Goal: Information Seeking & Learning: Learn about a topic

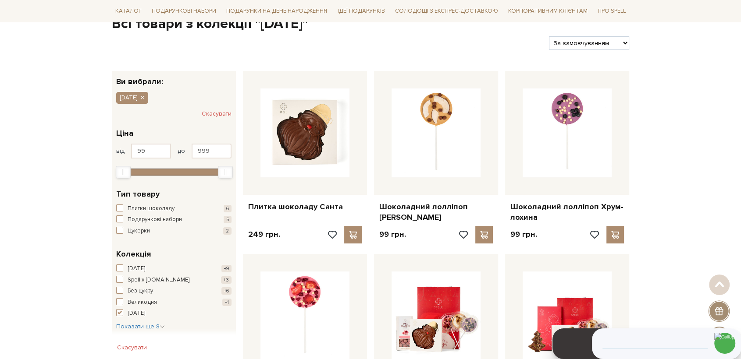
scroll to position [97, 0]
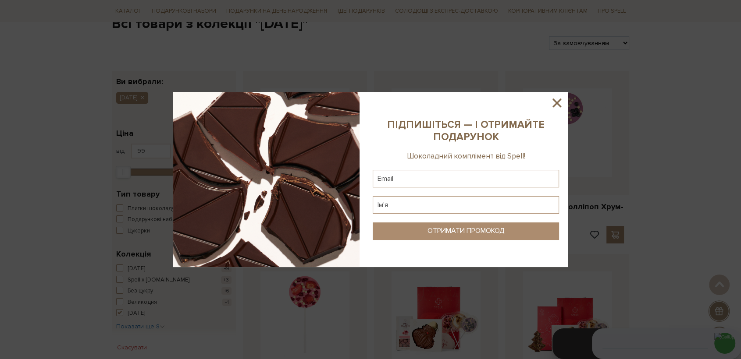
click at [560, 100] on icon at bounding box center [556, 103] width 9 height 9
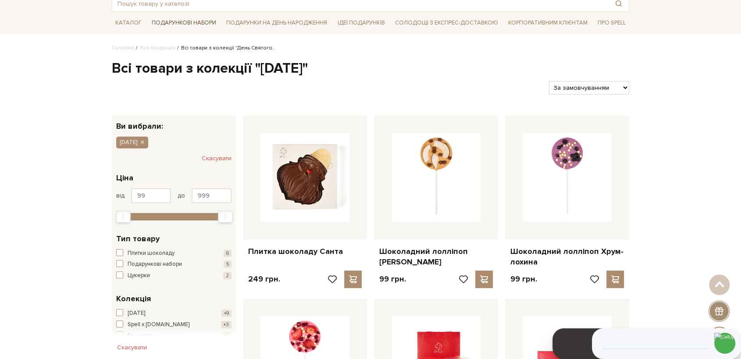
scroll to position [0, 0]
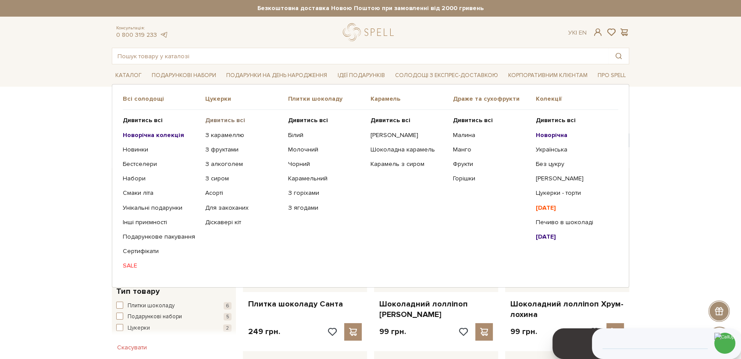
click at [231, 117] on b "Дивитись всі" at bounding box center [225, 120] width 40 height 7
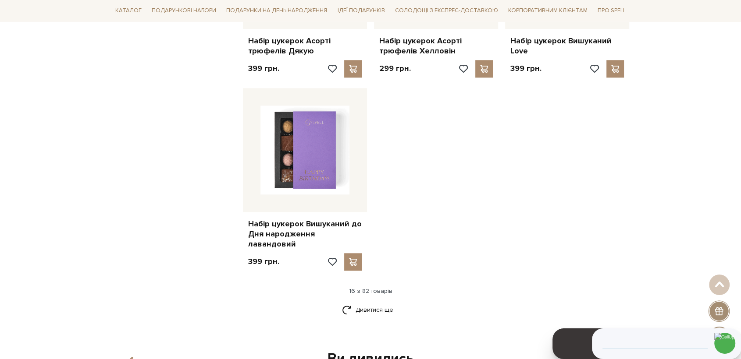
scroll to position [1071, 0]
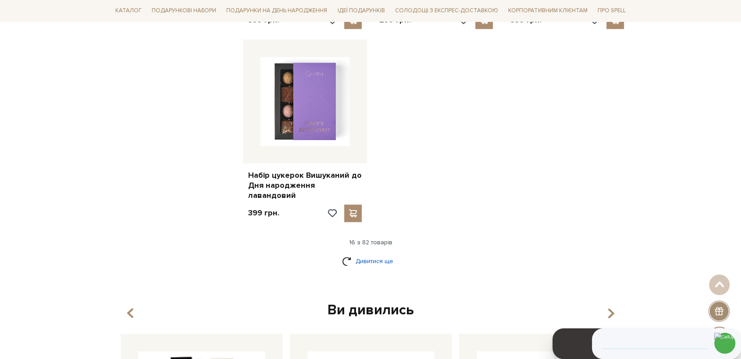
click at [383, 254] on link "Дивитися ще" at bounding box center [370, 261] width 57 height 15
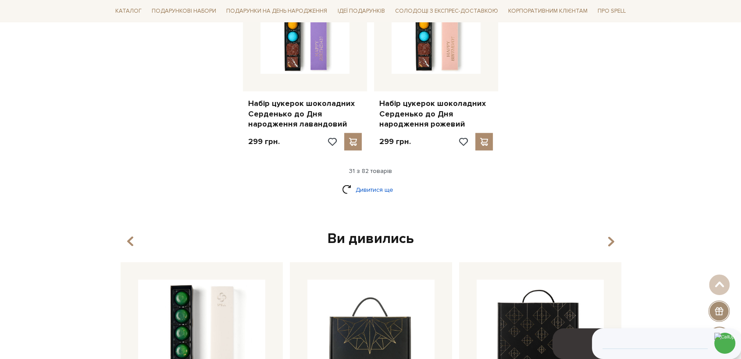
scroll to position [2094, 0]
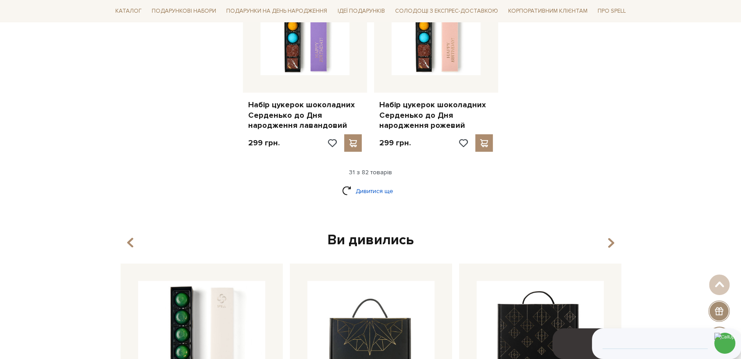
click at [370, 184] on link "Дивитися ще" at bounding box center [370, 191] width 57 height 15
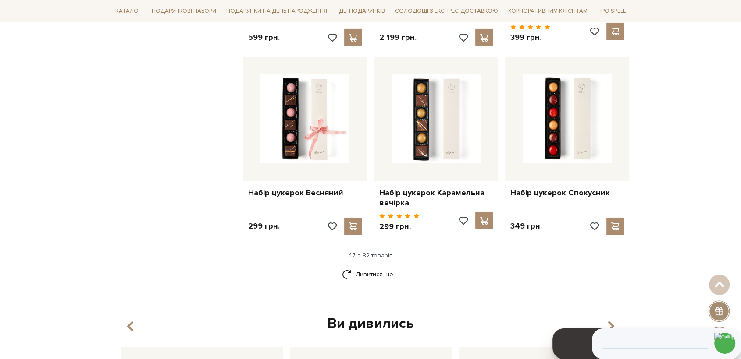
scroll to position [3020, 0]
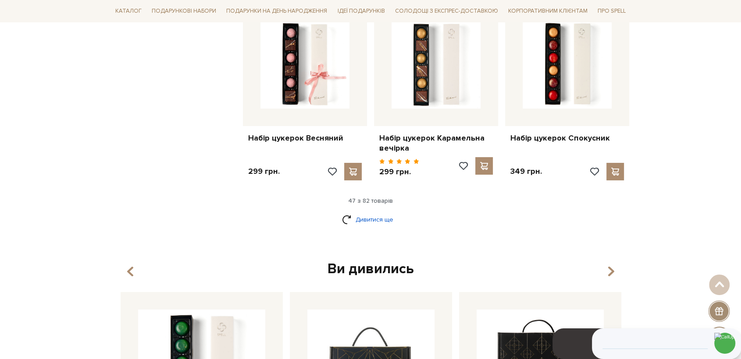
click at [361, 212] on link "Дивитися ще" at bounding box center [370, 219] width 57 height 15
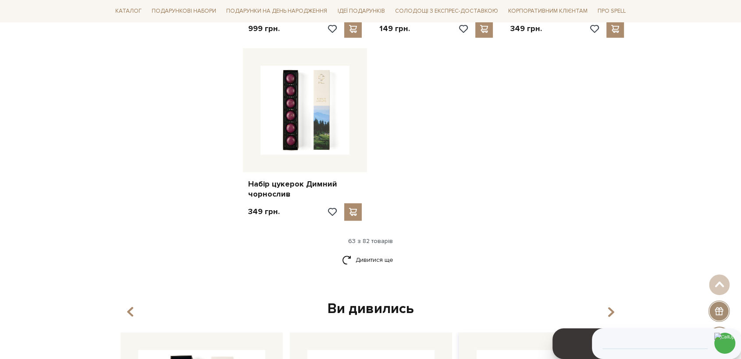
scroll to position [4189, 0]
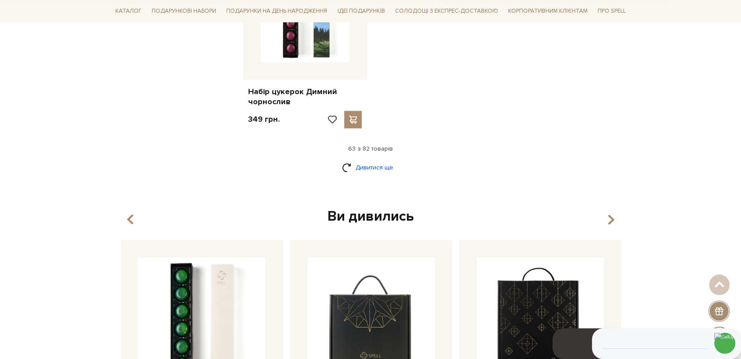
click at [376, 160] on link "Дивитися ще" at bounding box center [370, 167] width 57 height 15
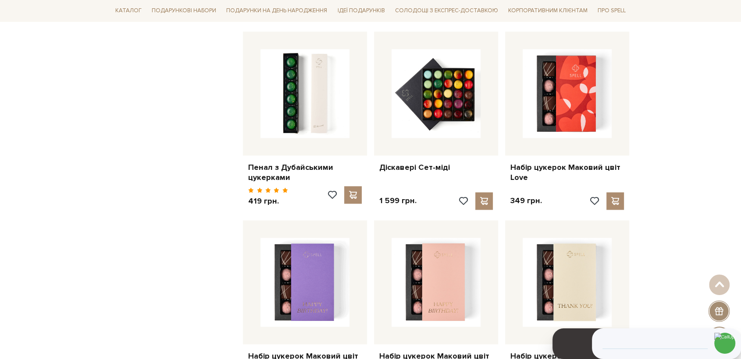
scroll to position [4481, 0]
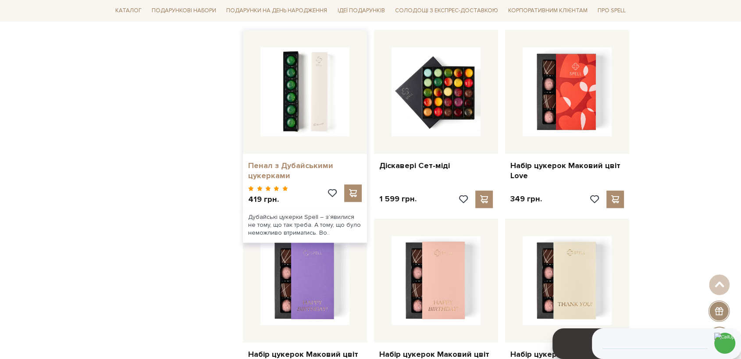
drag, startPoint x: 323, startPoint y: 132, endPoint x: 360, endPoint y: 147, distance: 40.5
click at [322, 161] on link "Пенал з Дубайськими цукерками" at bounding box center [305, 171] width 114 height 21
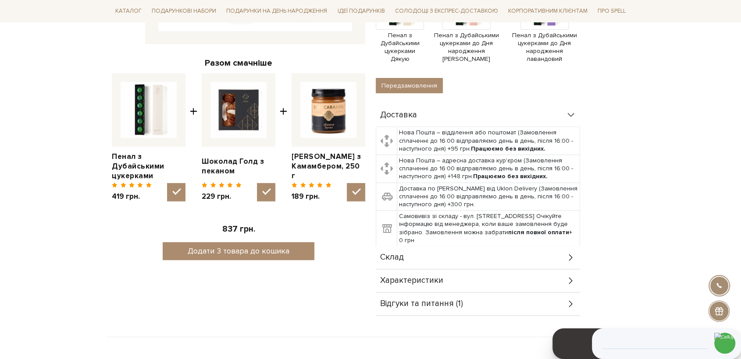
scroll to position [292, 0]
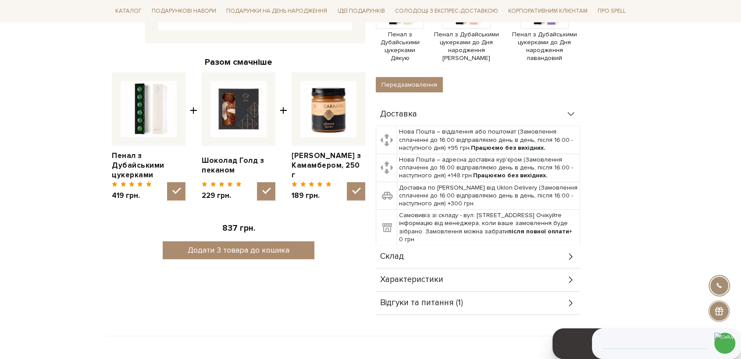
drag, startPoint x: 406, startPoint y: 255, endPoint x: 573, endPoint y: 210, distance: 173.0
click at [407, 255] on div "Склад" at bounding box center [478, 256] width 204 height 23
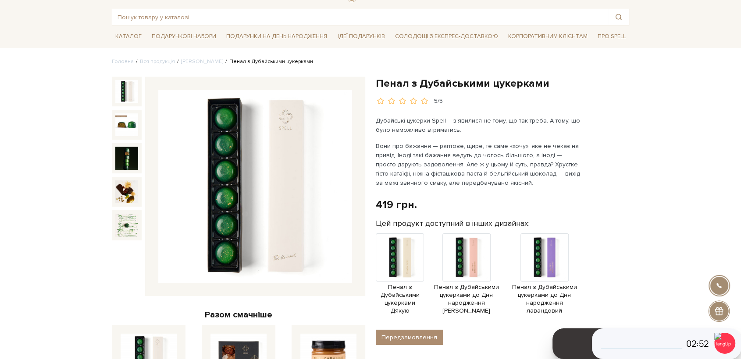
scroll to position [0, 0]
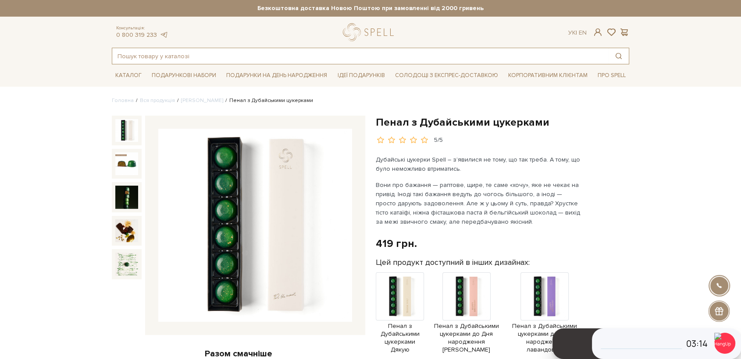
click at [185, 59] on input "text" at bounding box center [360, 56] width 496 height 16
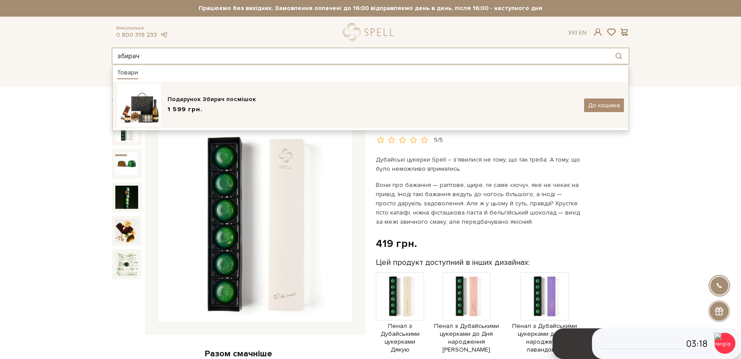
type input "збирач"
click at [184, 103] on div "Подарунок Збирач посмішок" at bounding box center [372, 99] width 410 height 9
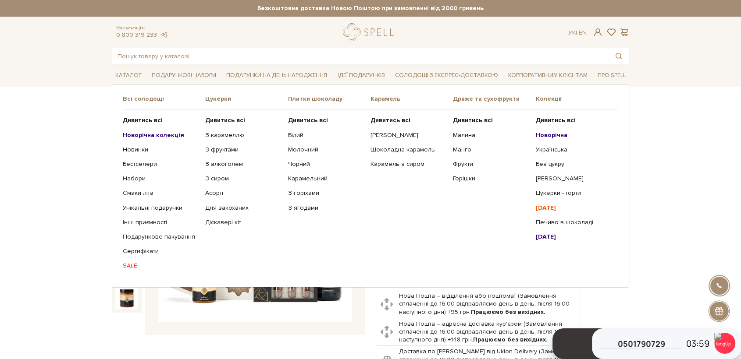
click at [556, 218] on ul "Дивитись всі Новорічна Українська Без цукру Сирні цукерки Halloween" at bounding box center [577, 193] width 82 height 167
click at [569, 223] on link "Печиво в шоколаді" at bounding box center [574, 223] width 76 height 8
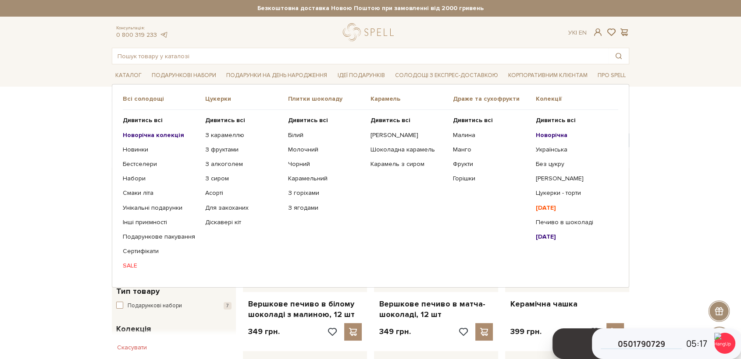
click at [156, 134] on b "Новорічна колекція" at bounding box center [153, 135] width 61 height 7
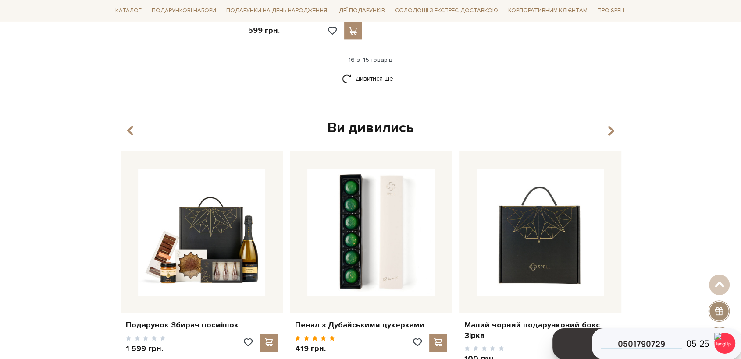
scroll to position [1217, 0]
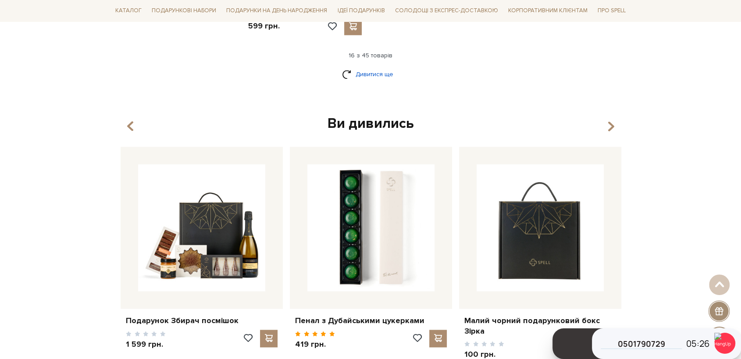
click at [374, 74] on link "Дивитися ще" at bounding box center [370, 74] width 57 height 15
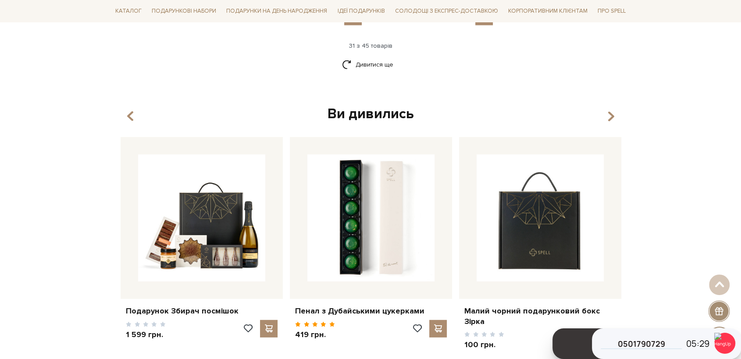
scroll to position [2143, 0]
click at [377, 63] on link "Дивитися ще" at bounding box center [370, 64] width 57 height 15
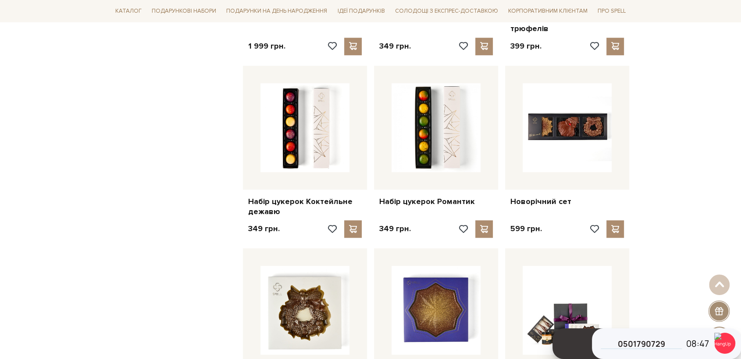
scroll to position [877, 0]
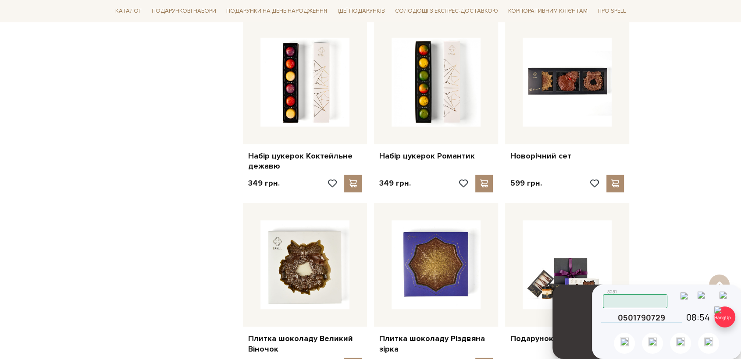
click at [720, 317] on img at bounding box center [724, 317] width 21 height 21
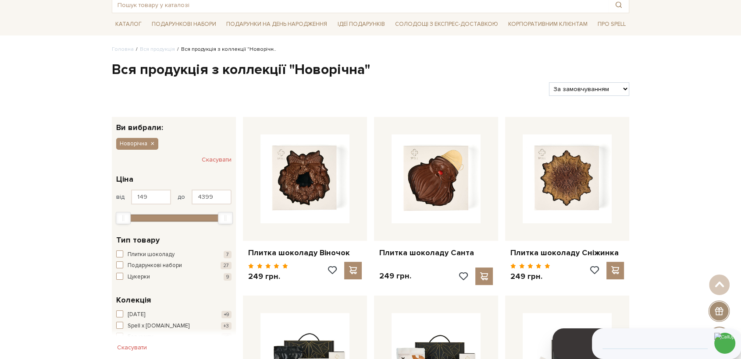
scroll to position [0, 0]
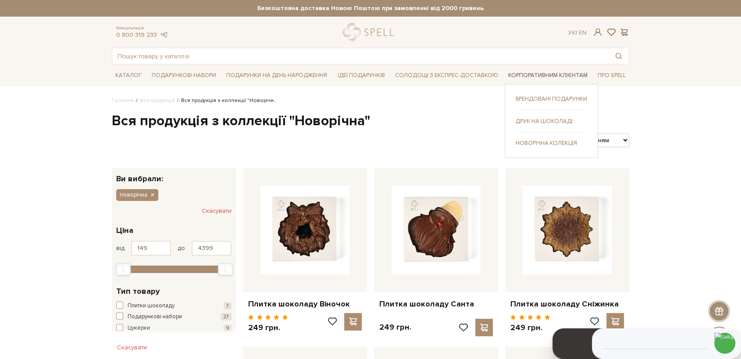
click at [551, 75] on link "Корпоративним клієнтам" at bounding box center [548, 76] width 86 height 14
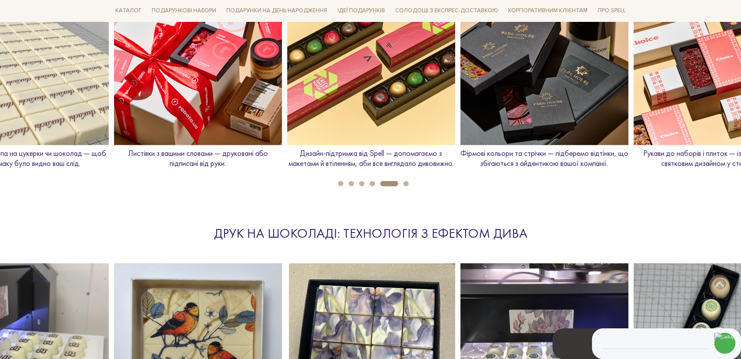
scroll to position [1023, 0]
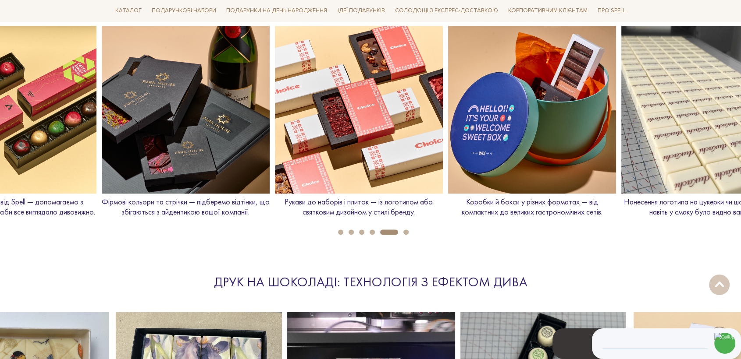
drag, startPoint x: 680, startPoint y: 118, endPoint x: 321, endPoint y: 164, distance: 361.5
click at [321, 164] on img at bounding box center [359, 110] width 168 height 168
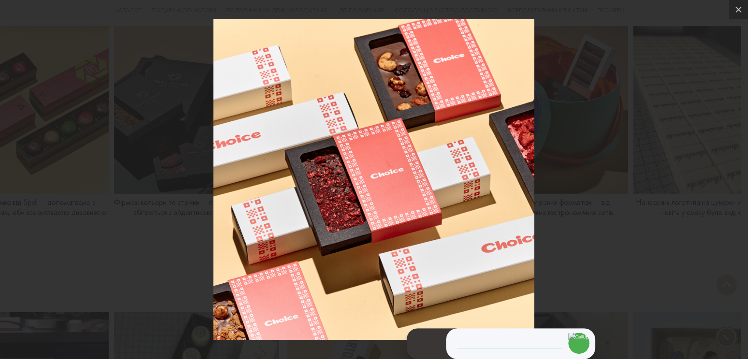
click at [157, 89] on div at bounding box center [374, 179] width 748 height 359
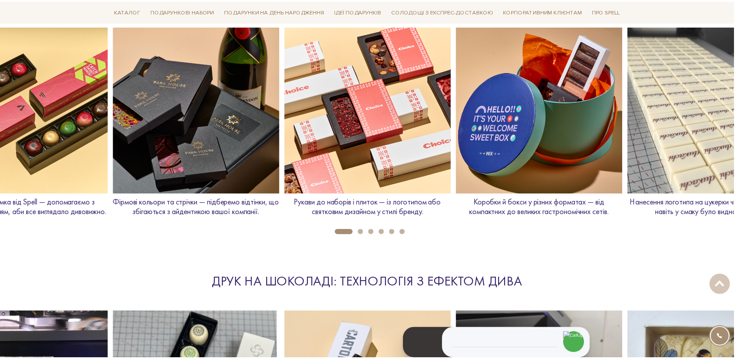
scroll to position [0, 1039]
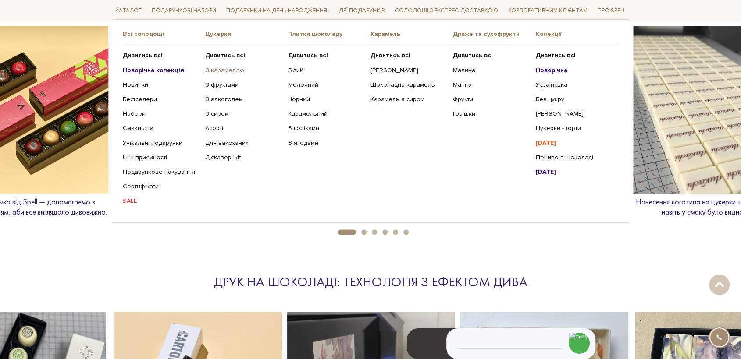
click at [215, 70] on link "З карамеллю" at bounding box center [243, 71] width 76 height 8
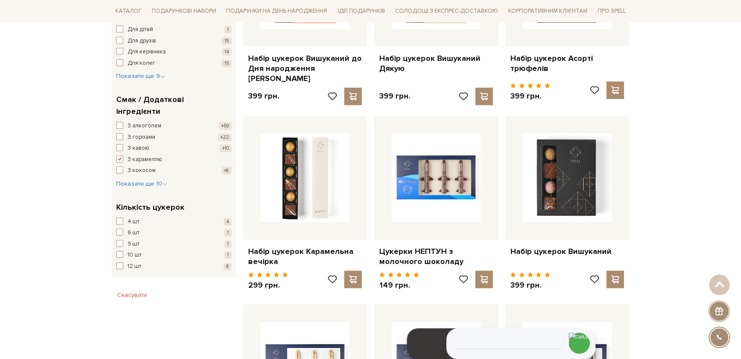
scroll to position [779, 0]
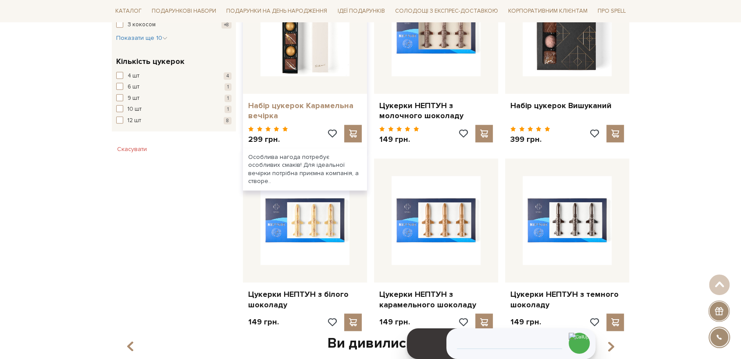
click at [299, 101] on link "Набір цукерок Карамельна вечірка" at bounding box center [305, 111] width 114 height 21
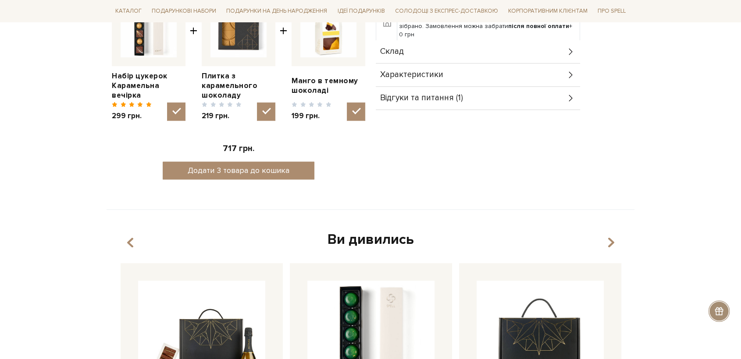
scroll to position [389, 0]
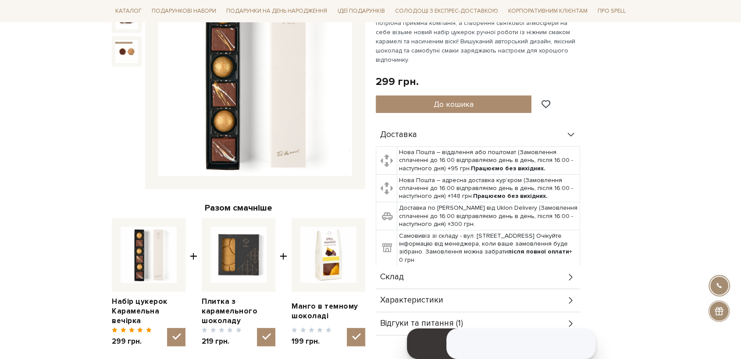
click at [388, 274] on span "Склад" at bounding box center [392, 278] width 24 height 8
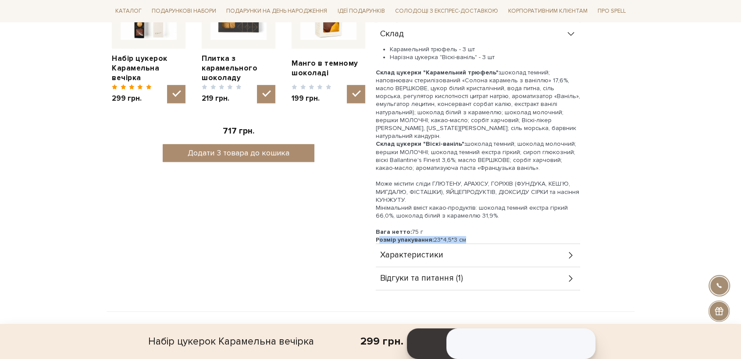
drag, startPoint x: 454, startPoint y: 222, endPoint x: 370, endPoint y: 222, distance: 84.6
click at [372, 222] on div "Набір цукерок Карамельна вечірка 5/5 299 грн. Оплата частинами: До кошика Доста…" at bounding box center [502, 8] width 264 height 565
copy div "Розмір упакування: 23*4,5*3 см"
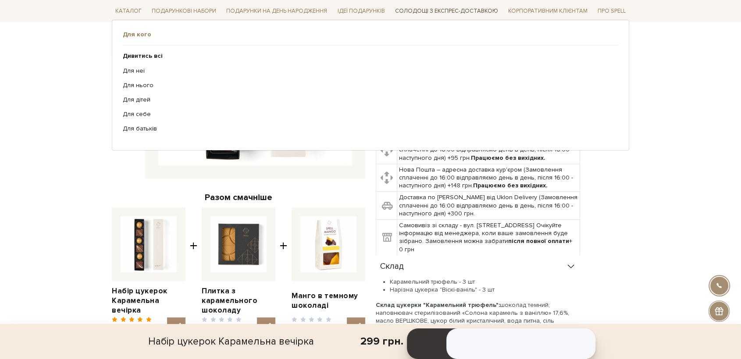
scroll to position [0, 0]
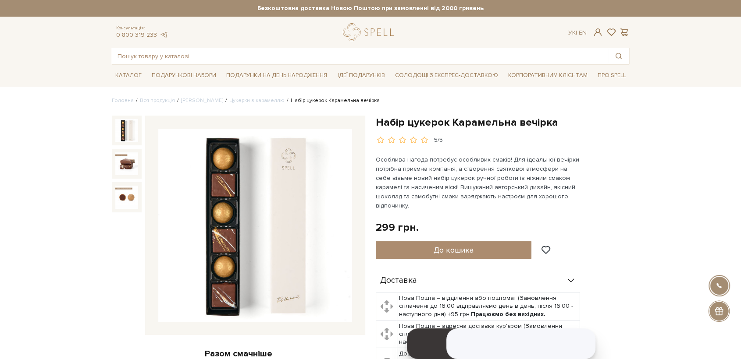
click at [151, 59] on input "text" at bounding box center [360, 56] width 496 height 16
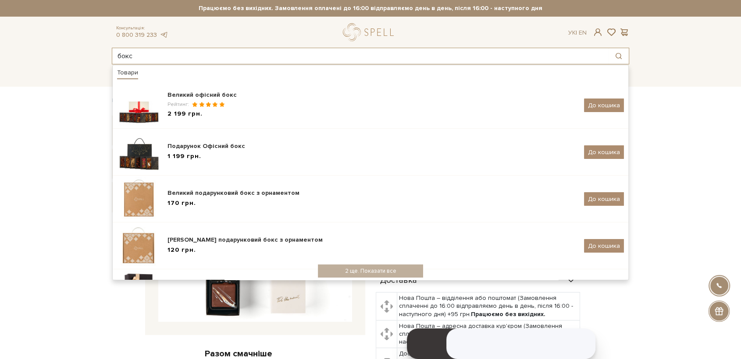
type input "бокс"
drag, startPoint x: 37, startPoint y: 157, endPoint x: 109, endPoint y: 106, distance: 88.1
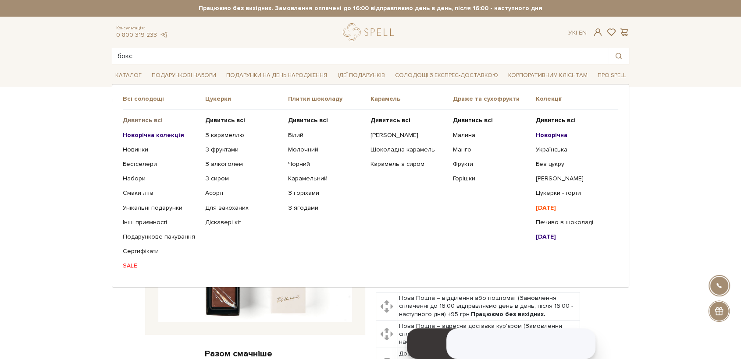
click at [149, 118] on b "Дивитись всі" at bounding box center [143, 120] width 40 height 7
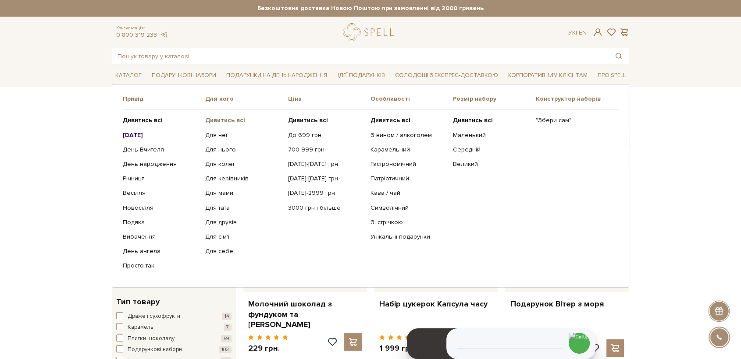
click at [218, 118] on b "Дивитись всі" at bounding box center [225, 120] width 40 height 7
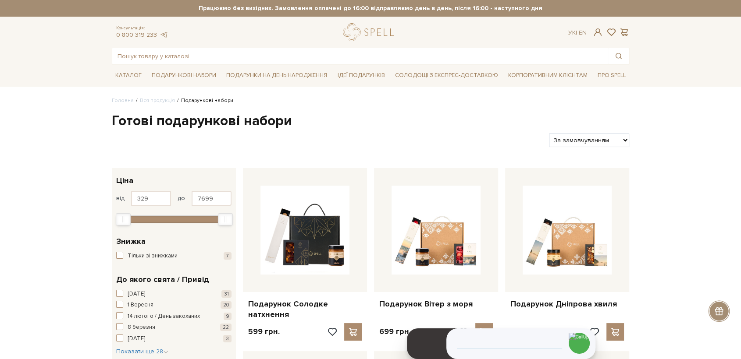
drag, startPoint x: 581, startPoint y: 141, endPoint x: 581, endPoint y: 146, distance: 4.8
click at [581, 142] on select "За замовчуванням За Ціною (зростання) За Ціною (зменшення) Новинки За популярні…" at bounding box center [589, 141] width 80 height 14
select select "[URL][DOMAIN_NAME]"
click at [549, 134] on select "За замовчуванням За Ціною (зростання) За Ціною (зменшення) Новинки За популярні…" at bounding box center [589, 141] width 80 height 14
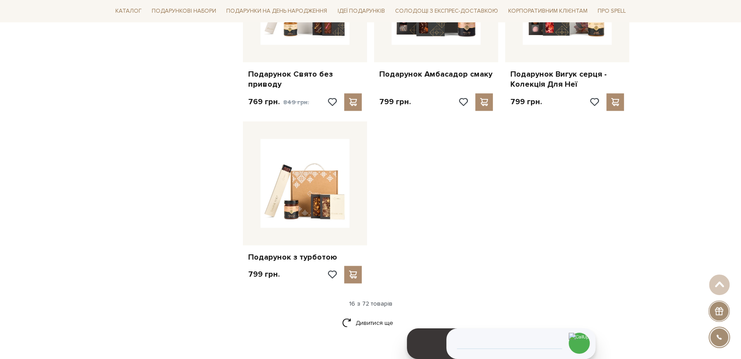
scroll to position [974, 0]
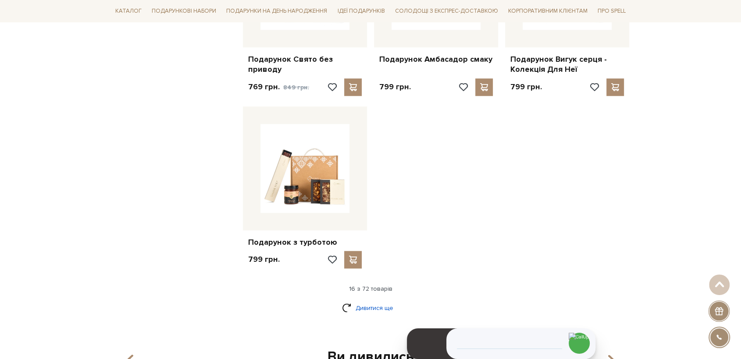
click at [364, 311] on link "Дивитися ще" at bounding box center [370, 308] width 57 height 15
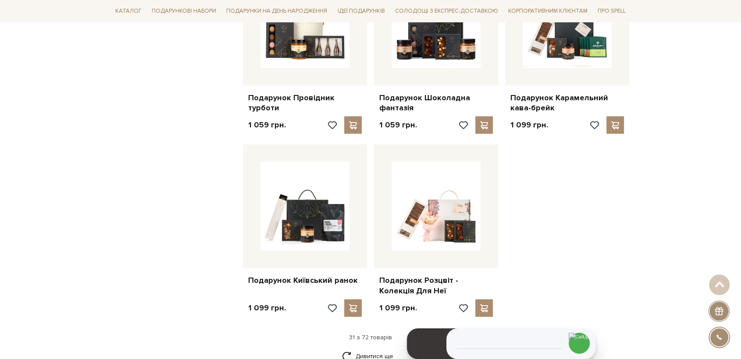
scroll to position [1900, 0]
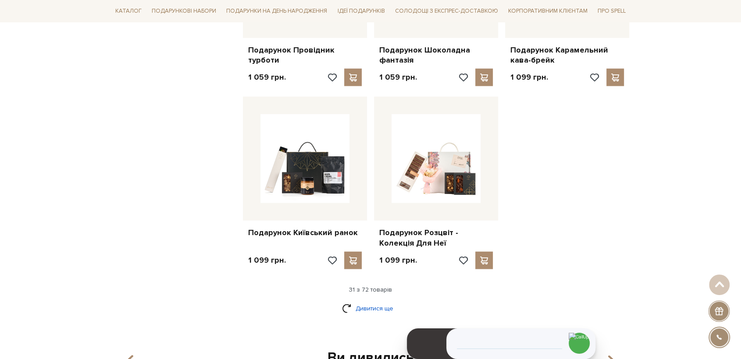
click at [365, 311] on link "Дивитися ще" at bounding box center [370, 308] width 57 height 15
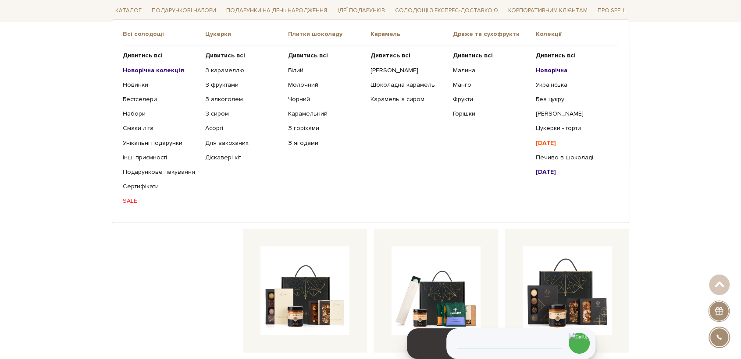
scroll to position [1315, 0]
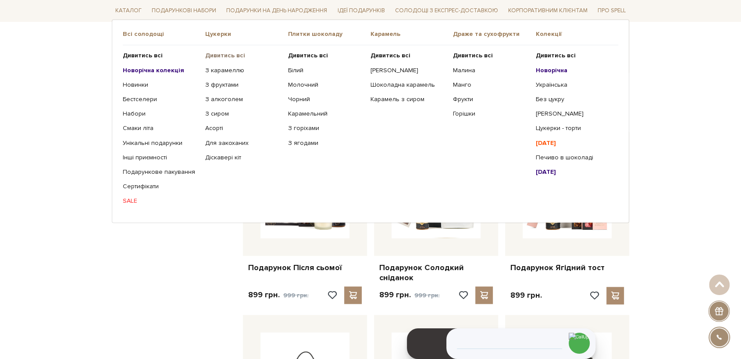
click at [220, 57] on b "Дивитись всі" at bounding box center [225, 55] width 40 height 7
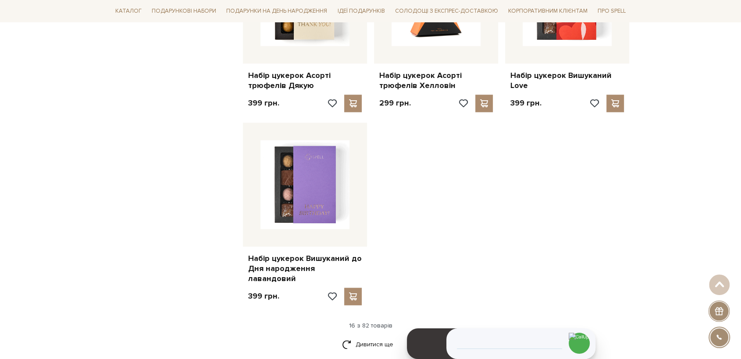
scroll to position [1071, 0]
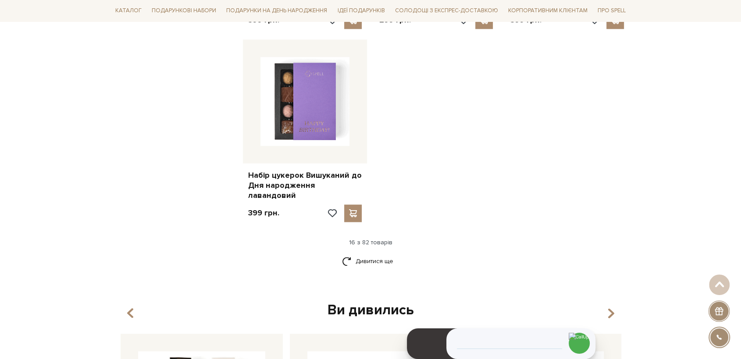
drag, startPoint x: 374, startPoint y: 249, endPoint x: 388, endPoint y: 239, distance: 17.0
click at [375, 254] on link "Дивитися ще" at bounding box center [370, 261] width 57 height 15
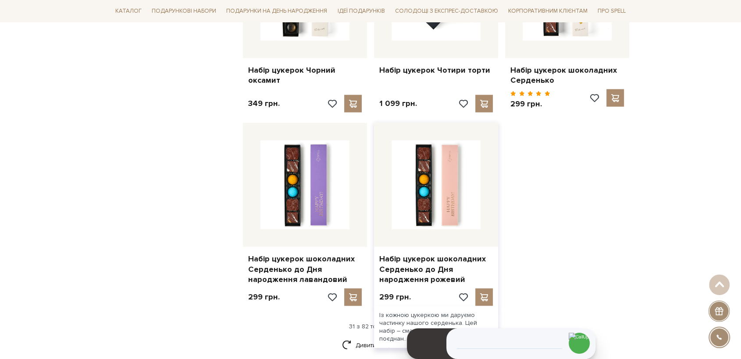
scroll to position [1997, 0]
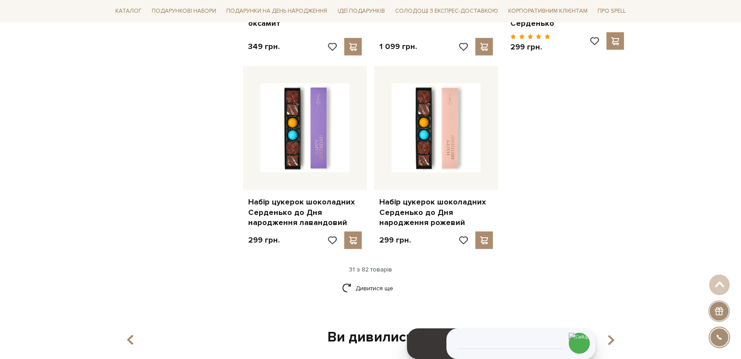
drag, startPoint x: 372, startPoint y: 254, endPoint x: 581, endPoint y: 117, distance: 250.7
click at [372, 281] on link "Дивитися ще" at bounding box center [370, 288] width 57 height 15
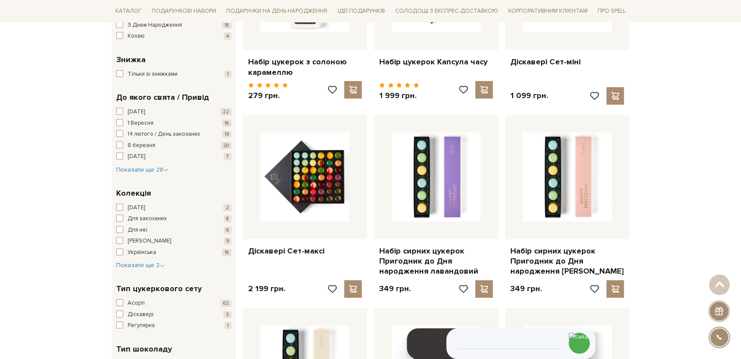
scroll to position [49, 0]
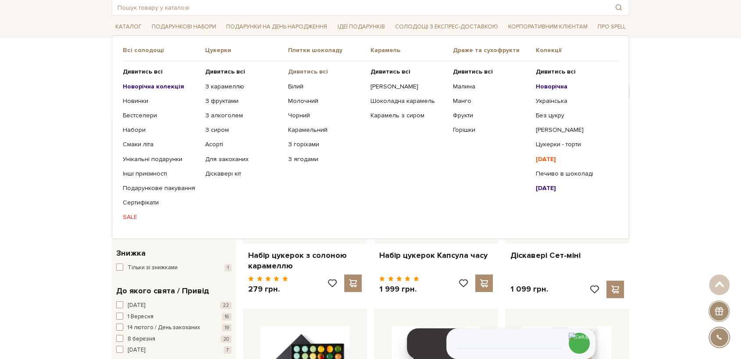
click at [309, 70] on b "Дивитись всі" at bounding box center [308, 71] width 40 height 7
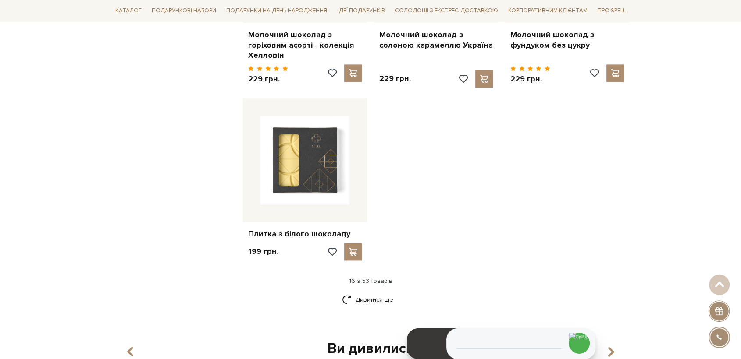
scroll to position [1071, 0]
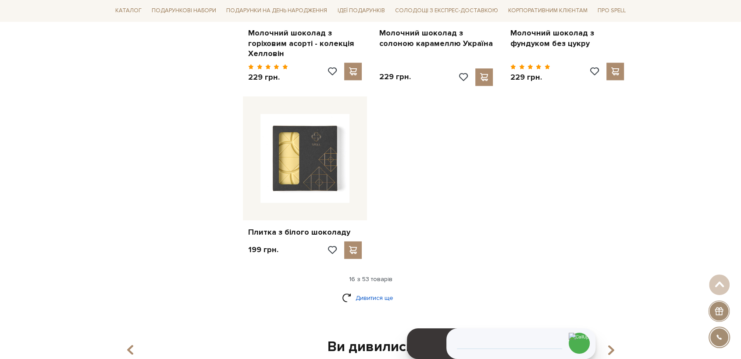
drag, startPoint x: 371, startPoint y: 289, endPoint x: 376, endPoint y: 287, distance: 4.7
click at [372, 291] on link "Дивитися ще" at bounding box center [370, 298] width 57 height 15
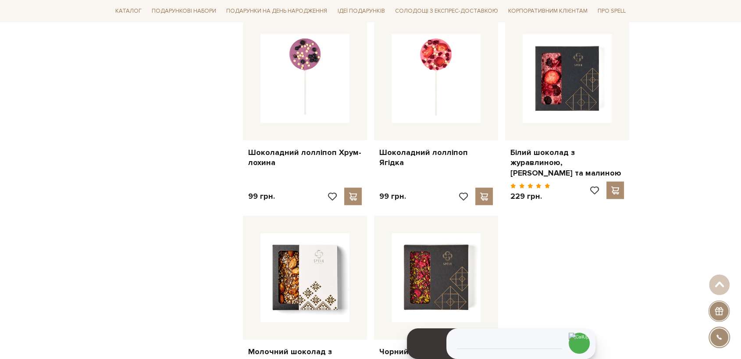
scroll to position [1997, 0]
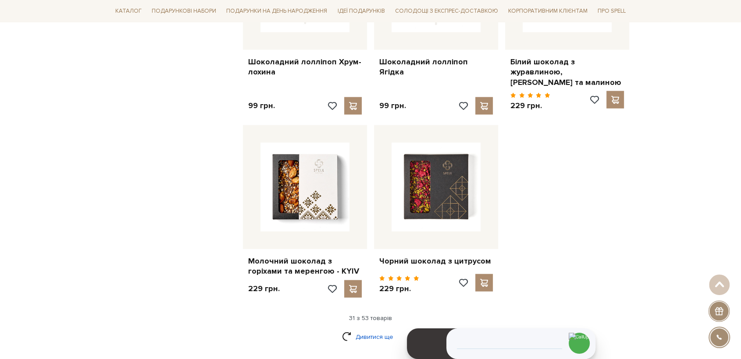
drag, startPoint x: 374, startPoint y: 328, endPoint x: 380, endPoint y: 323, distance: 7.4
click at [375, 330] on link "Дивитися ще" at bounding box center [370, 337] width 57 height 15
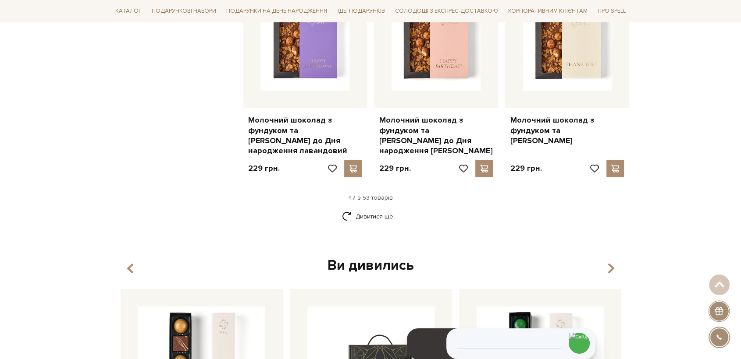
scroll to position [3117, 0]
click at [364, 209] on link "Дивитися ще" at bounding box center [370, 216] width 57 height 15
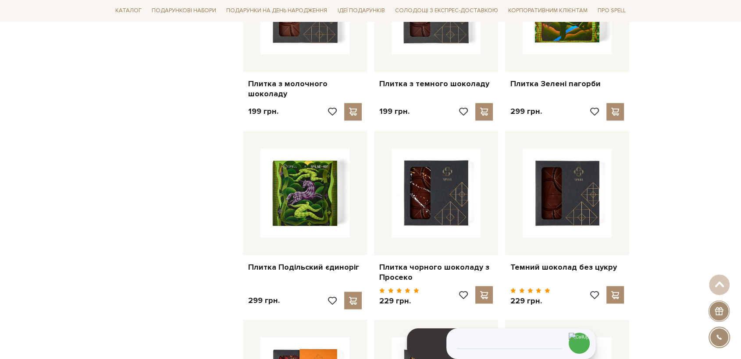
scroll to position [1412, 0]
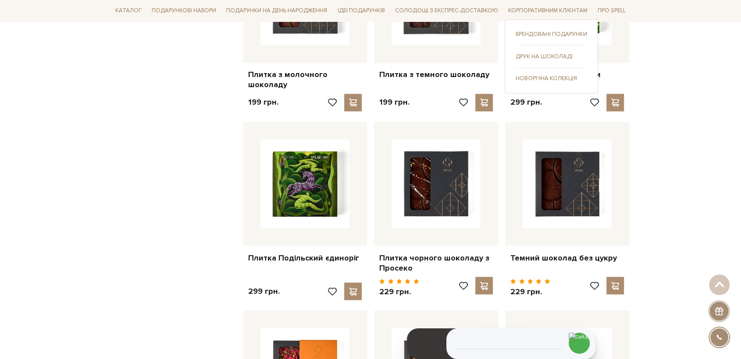
click at [554, 59] on link "Друк на шоколаді" at bounding box center [551, 57] width 71 height 8
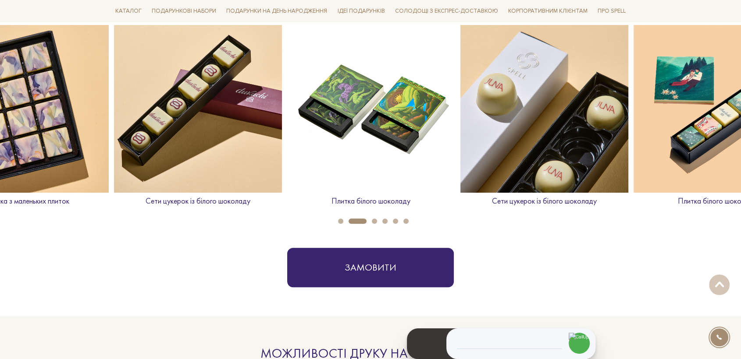
scroll to position [389, 0]
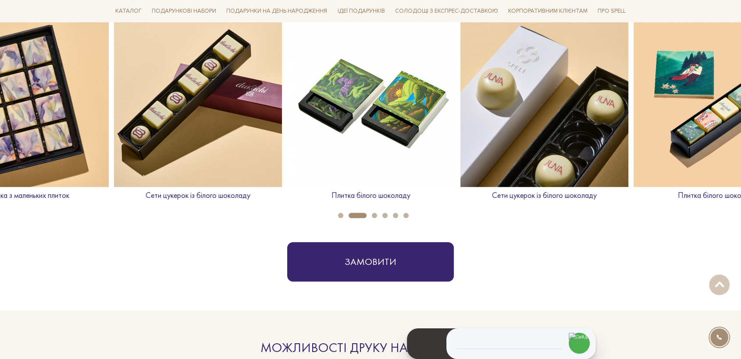
click at [213, 128] on img at bounding box center [198, 103] width 168 height 168
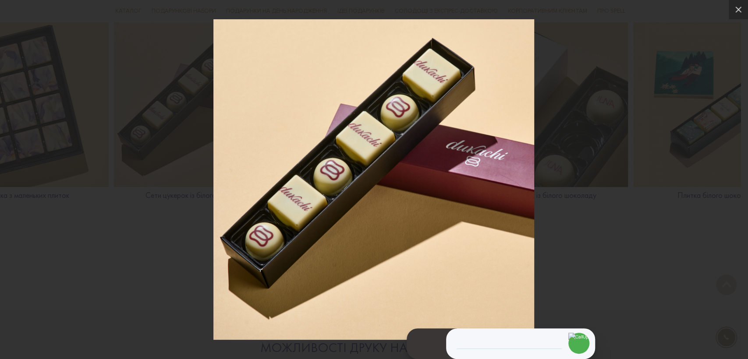
drag, startPoint x: 160, startPoint y: 259, endPoint x: 199, endPoint y: 305, distance: 60.3
click at [160, 259] on div at bounding box center [374, 179] width 748 height 359
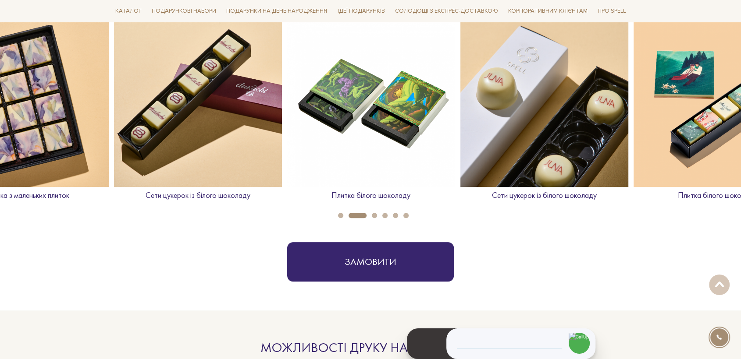
click at [529, 138] on img at bounding box center [544, 103] width 168 height 168
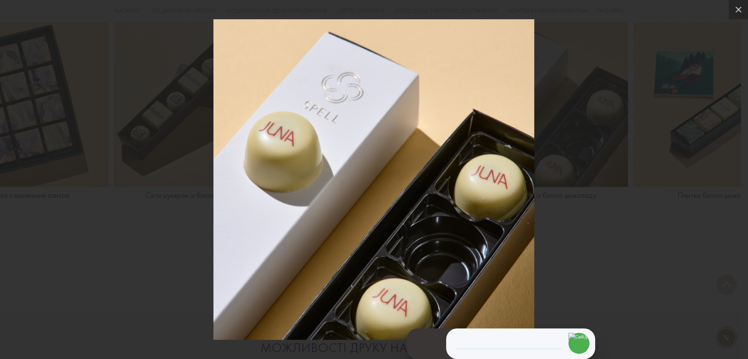
click at [609, 263] on div at bounding box center [374, 179] width 748 height 359
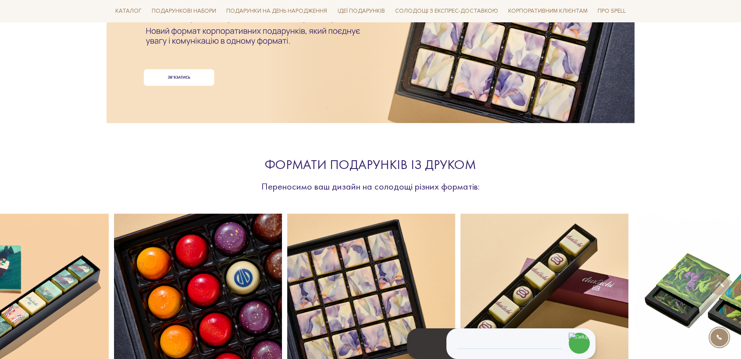
scroll to position [0, 0]
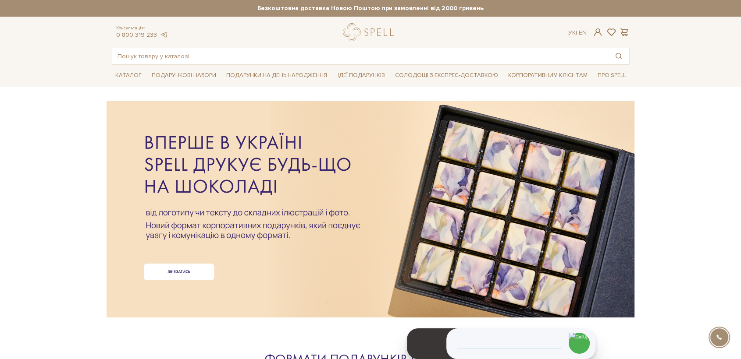
click at [196, 57] on input "text" at bounding box center [360, 56] width 496 height 16
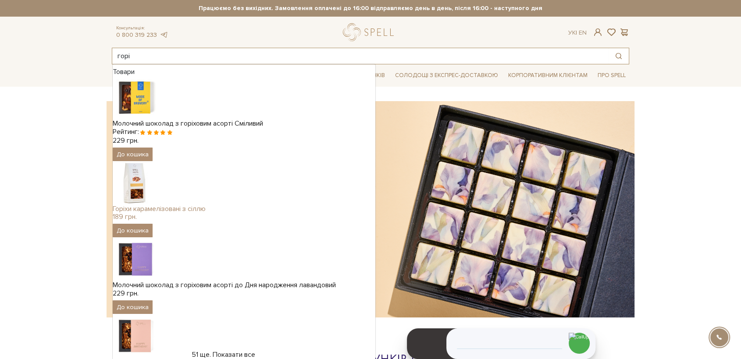
type input "горі"
click at [143, 188] on img at bounding box center [135, 183] width 44 height 44
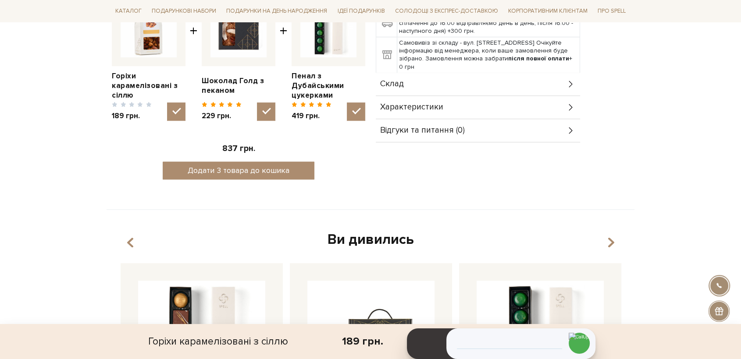
scroll to position [389, 0]
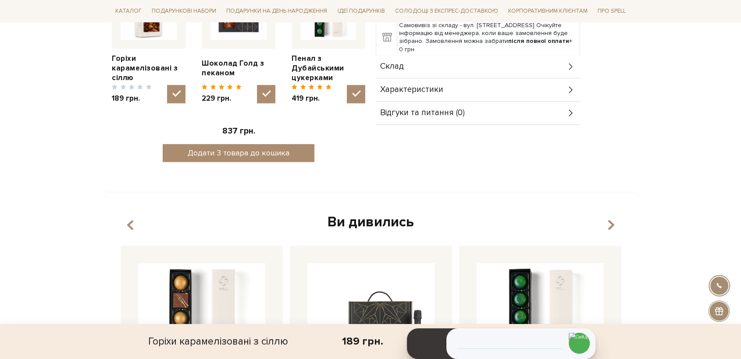
click at [403, 68] on span "Склад" at bounding box center [392, 67] width 24 height 8
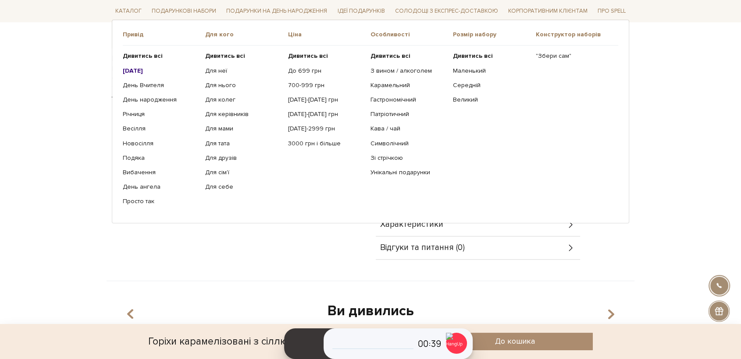
click at [143, 70] on b "[DATE]" at bounding box center [133, 70] width 20 height 7
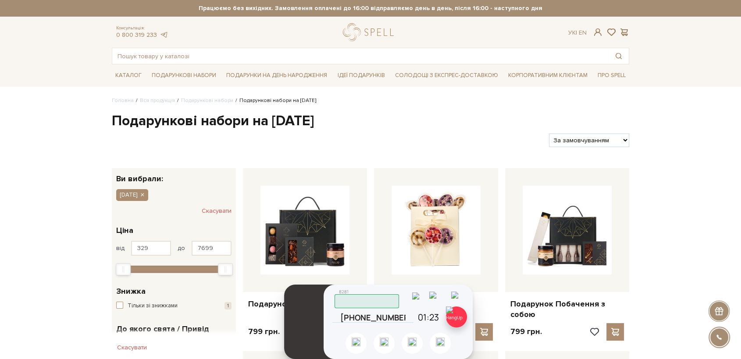
click at [455, 317] on img at bounding box center [456, 317] width 21 height 21
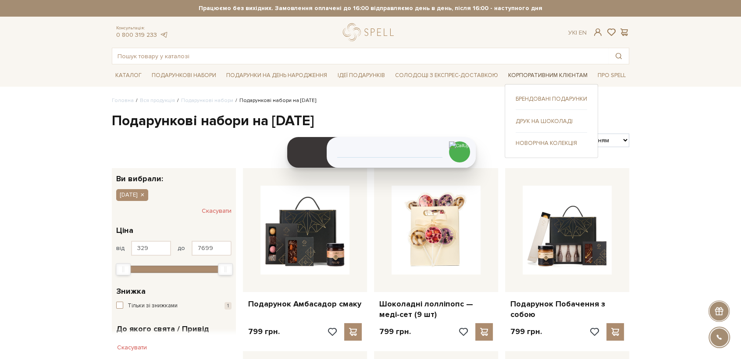
click at [539, 75] on link "Корпоративним клієнтам" at bounding box center [548, 76] width 86 height 14
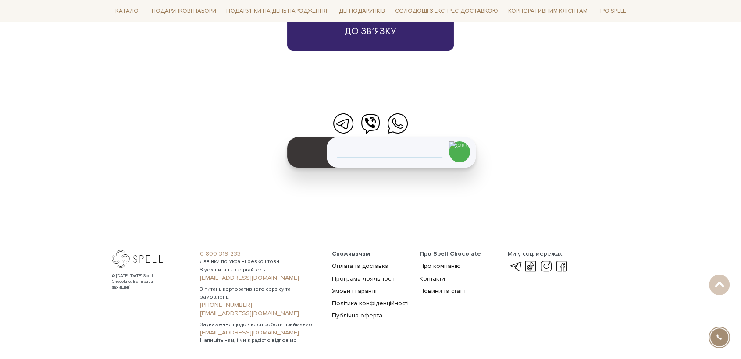
scroll to position [2978, 0]
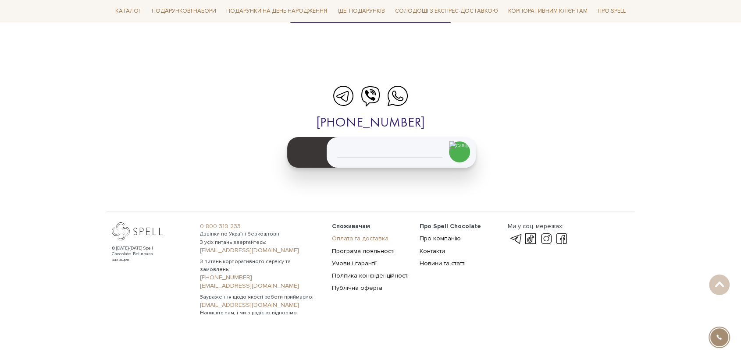
click at [368, 237] on link "Оплата та доставка" at bounding box center [360, 238] width 57 height 7
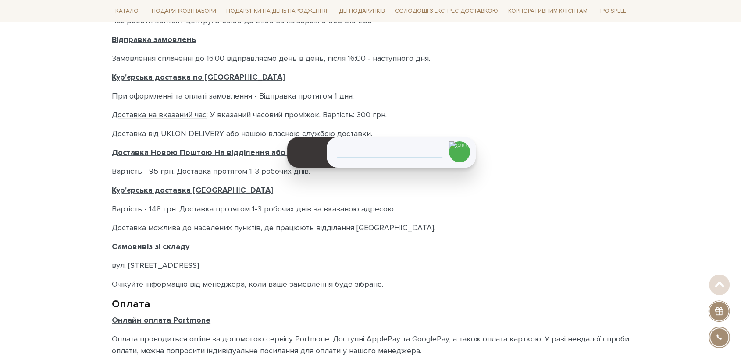
scroll to position [292, 0]
drag, startPoint x: 205, startPoint y: 264, endPoint x: 111, endPoint y: 271, distance: 94.5
click at [112, 269] on p "вул. Велика Кільцева, 4-А." at bounding box center [370, 265] width 517 height 12
copy p "вул. Велика Кільцева, 4-А"
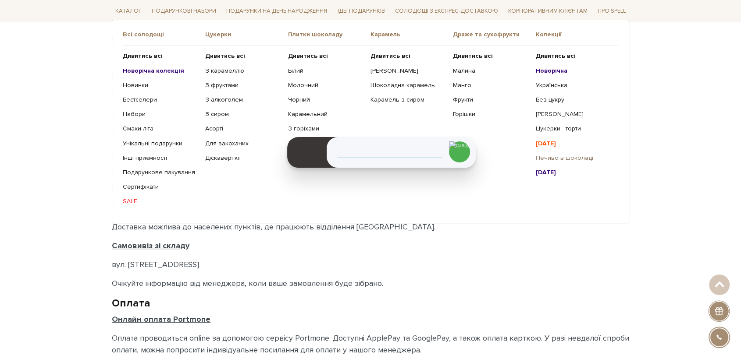
click at [554, 156] on link "Печиво в шоколаді" at bounding box center [574, 158] width 76 height 8
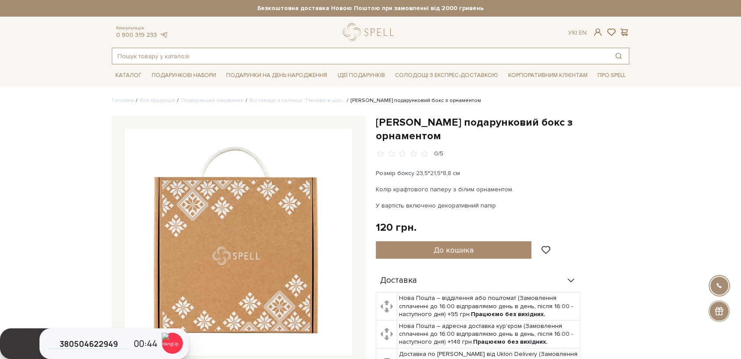
click at [168, 60] on input "text" at bounding box center [360, 56] width 496 height 16
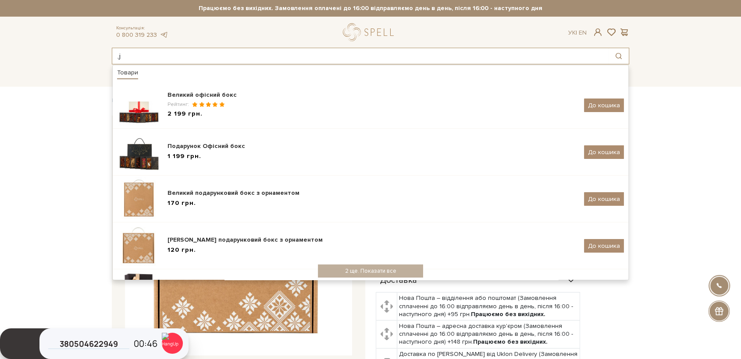
type input ","
type input "бокс"
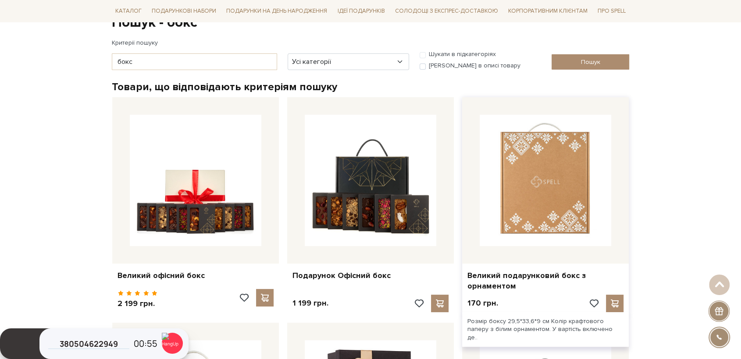
scroll to position [97, 0]
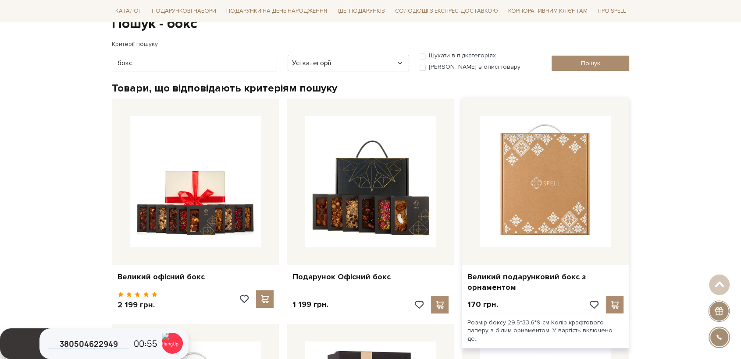
click at [551, 174] on img at bounding box center [546, 182] width 132 height 132
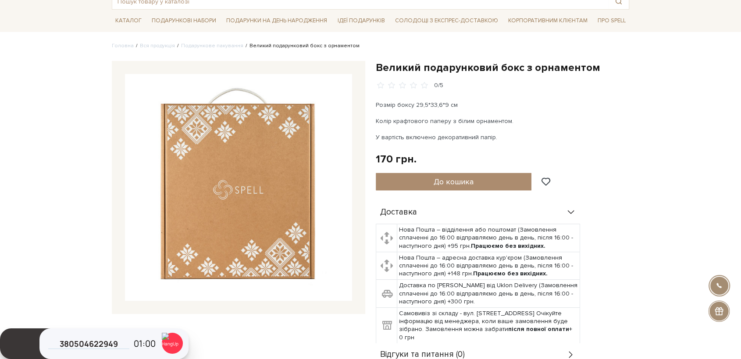
scroll to position [49, 0]
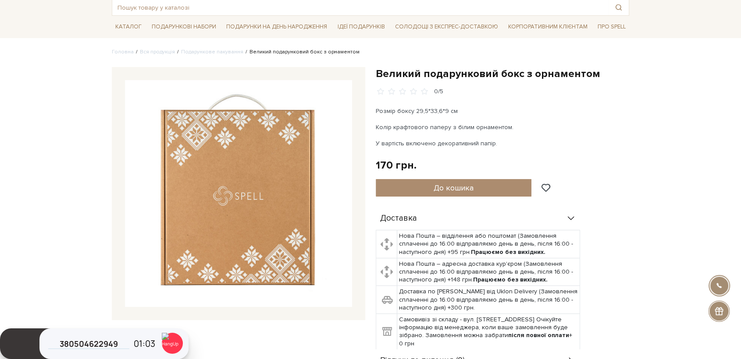
drag, startPoint x: 231, startPoint y: 149, endPoint x: 453, endPoint y: 249, distance: 242.7
click at [596, 274] on div "Доставка Нова Пошта – відділення або поштомат (Замовлення сплаченні до 16:00 ві…" at bounding box center [502, 290] width 253 height 166
click at [249, 195] on img at bounding box center [238, 193] width 227 height 227
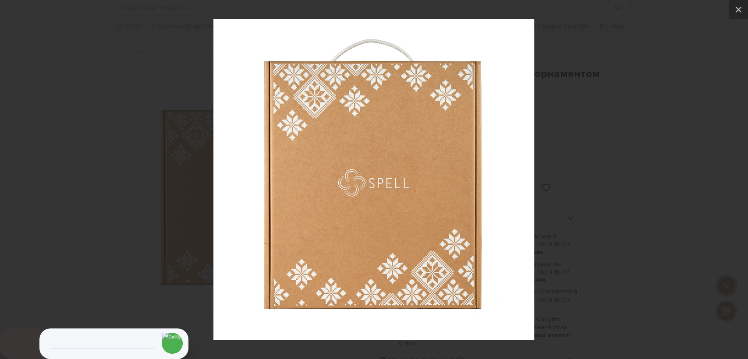
drag, startPoint x: 576, startPoint y: 210, endPoint x: 192, endPoint y: 44, distance: 418.5
click at [573, 208] on div at bounding box center [374, 179] width 748 height 359
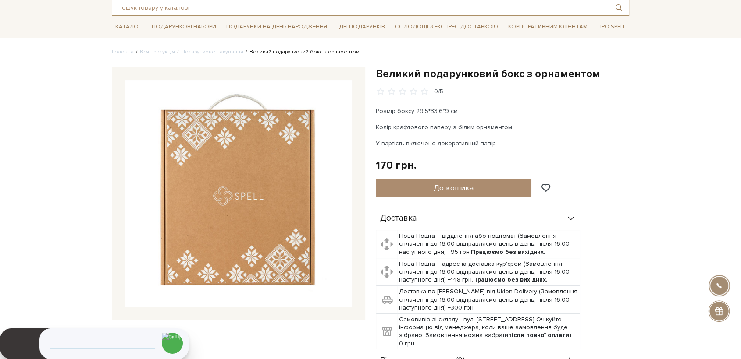
click at [174, 6] on input "text" at bounding box center [360, 8] width 496 height 16
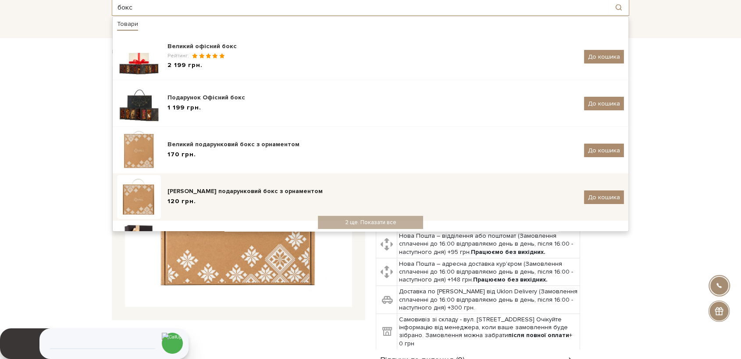
type input "бокс"
click at [144, 194] on img at bounding box center [139, 197] width 44 height 44
